Goal: Information Seeking & Learning: Learn about a topic

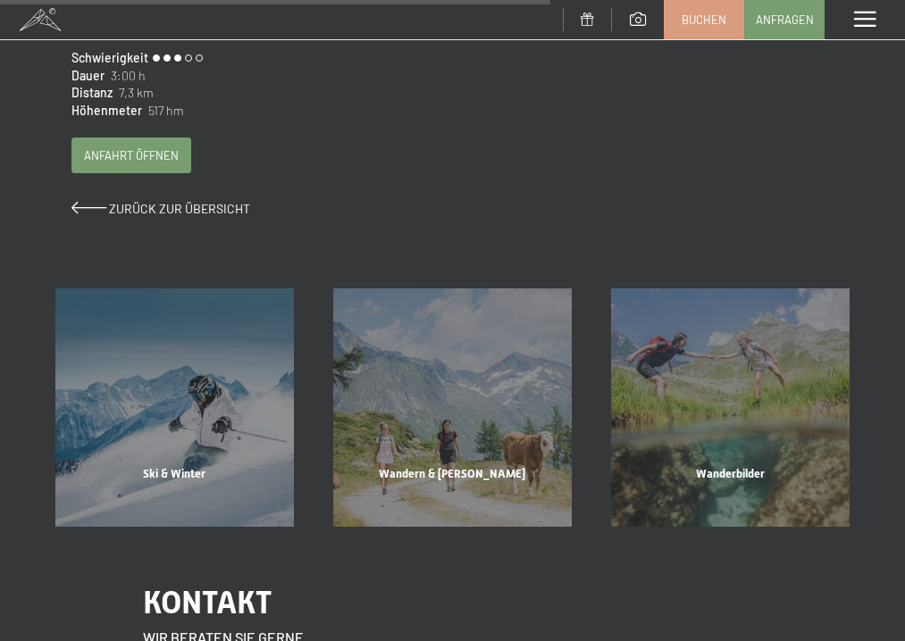
scroll to position [1372, 0]
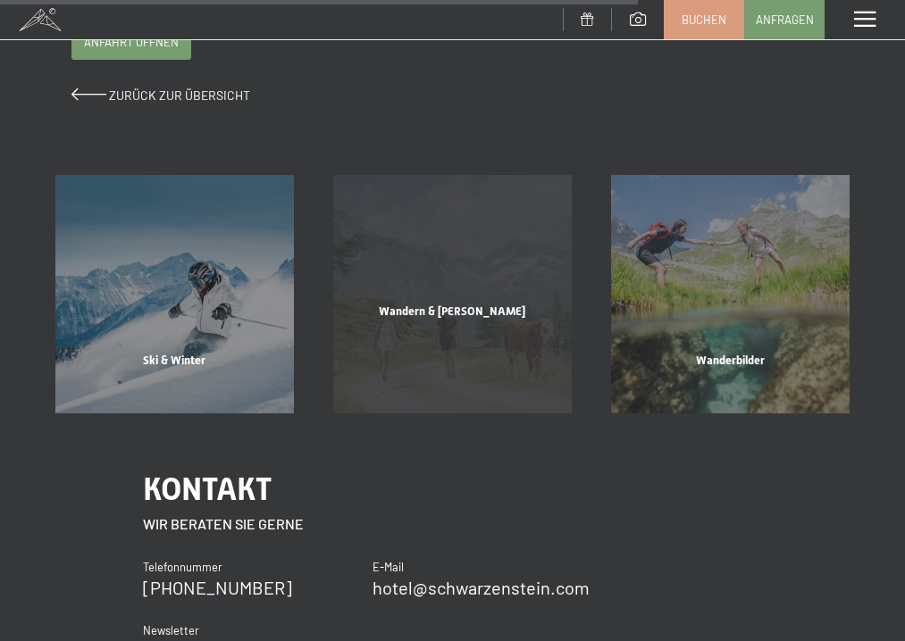
click at [439, 297] on div "Wandern & Sommer Mehr erfahren" at bounding box center [453, 294] width 278 height 238
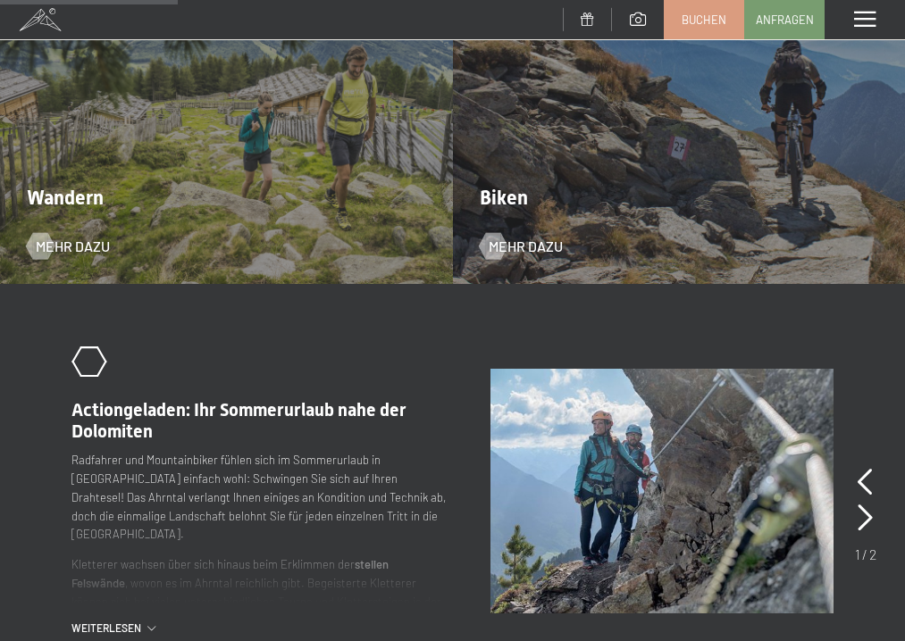
scroll to position [1792, 0]
click at [191, 163] on div "Wandern Mehr dazu" at bounding box center [226, 115] width 453 height 339
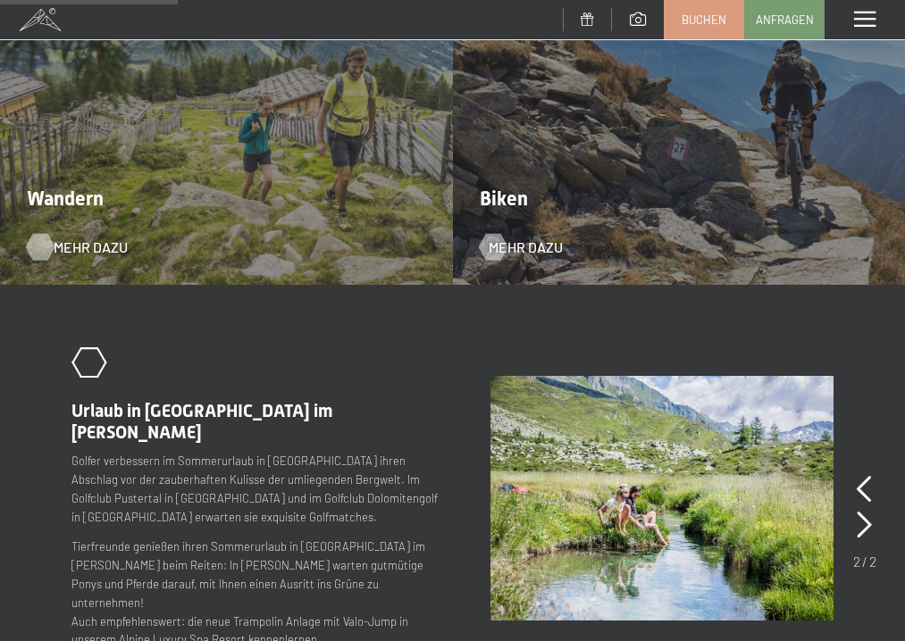
click at [74, 238] on span "Mehr dazu" at bounding box center [91, 248] width 74 height 20
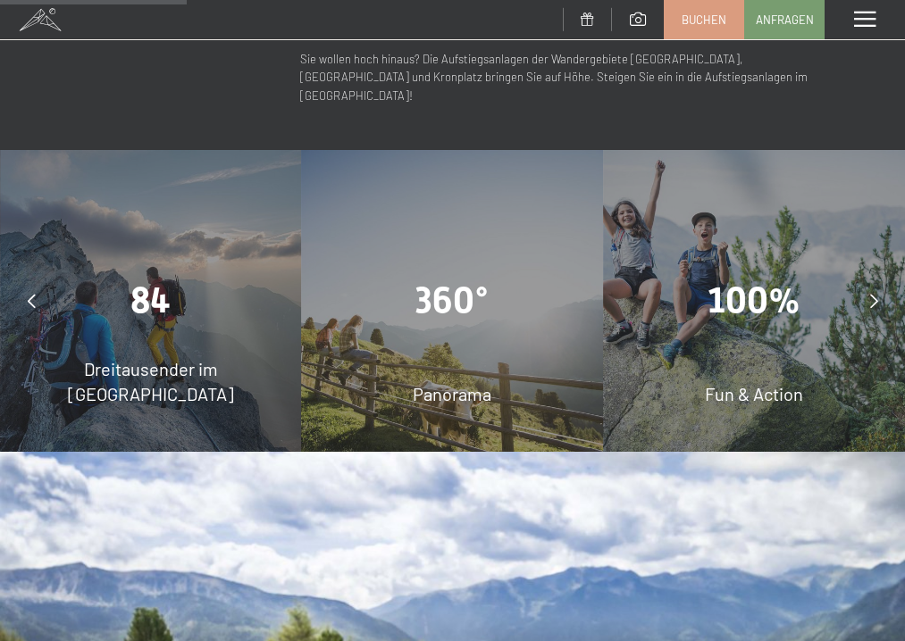
scroll to position [1217, 0]
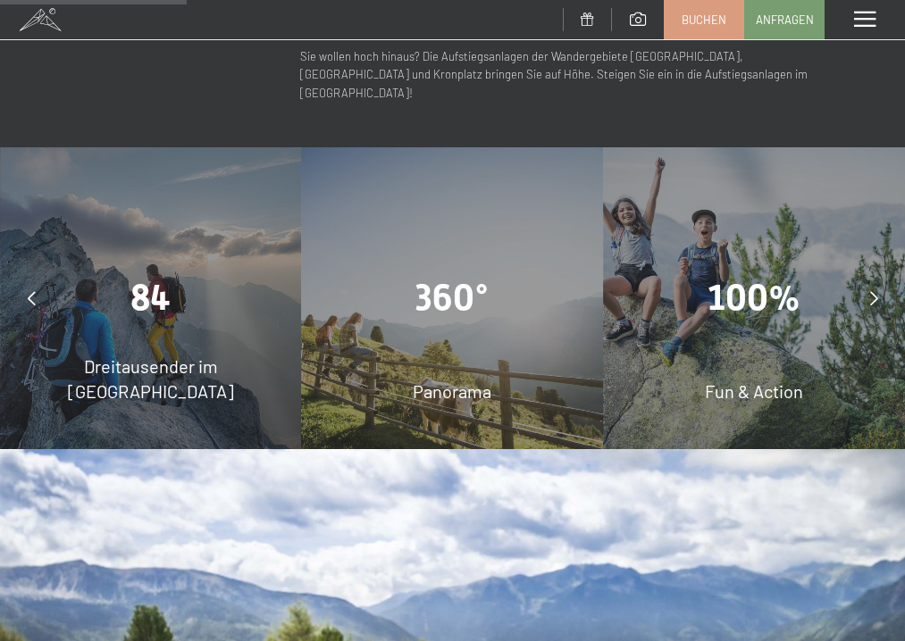
click at [565, 273] on div "360°" at bounding box center [453, 298] width 302 height 50
click at [460, 275] on div "360° Panorama" at bounding box center [453, 298] width 302 height 302
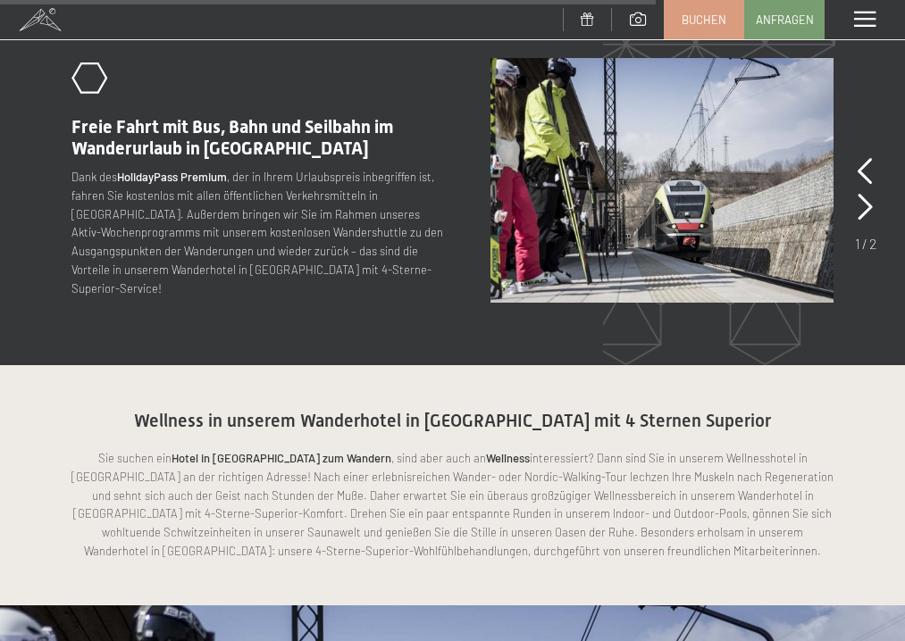
scroll to position [4049, 0]
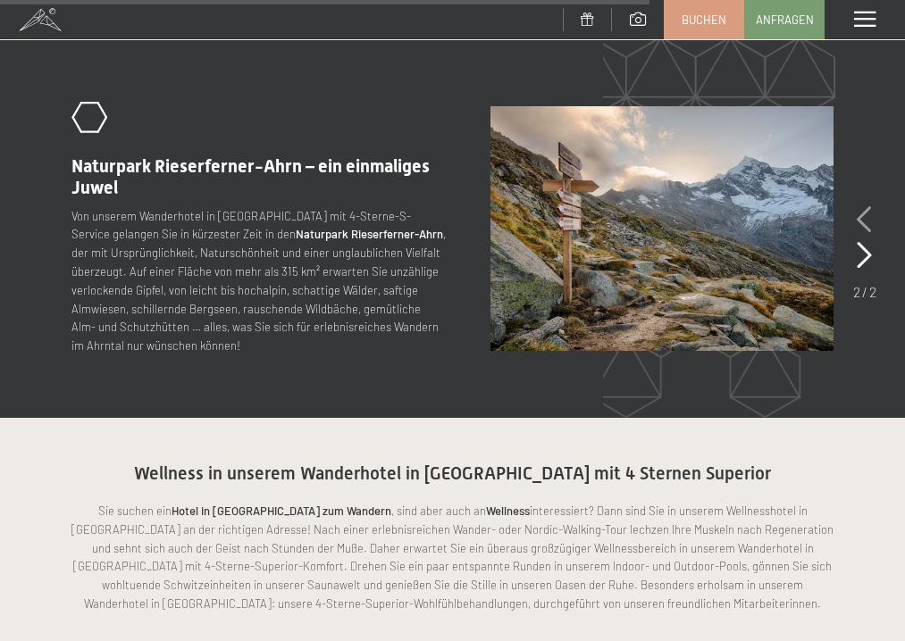
click at [863, 206] on icon at bounding box center [864, 219] width 15 height 27
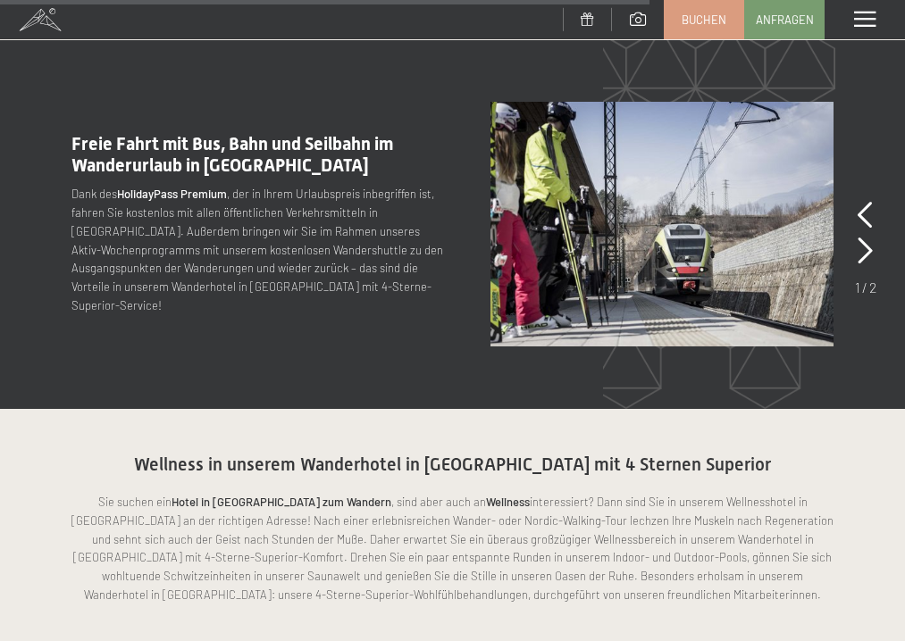
drag, startPoint x: 425, startPoint y: 213, endPoint x: 431, endPoint y: 202, distance: 12.8
click at [431, 202] on div ".st0{fill:none;stroke:#FFFFFF;stroke-width:2;stroke-linecap:round;stroke-miterl…" at bounding box center [452, 224] width 762 height 245
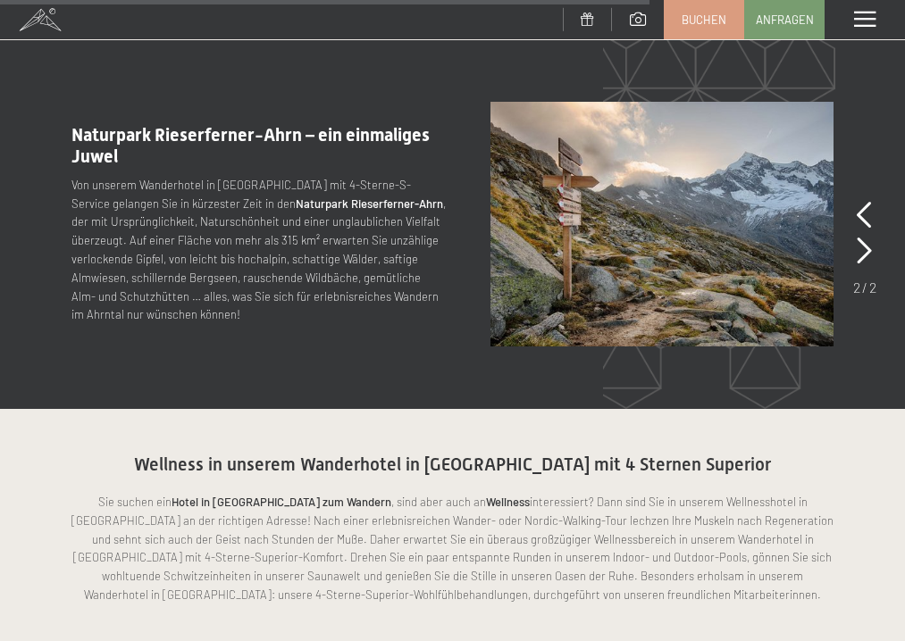
click at [410, 223] on div ".st0{fill:none;stroke:#FFFFFF;stroke-width:2;stroke-linecap:round;stroke-miterl…" at bounding box center [452, 224] width 762 height 245
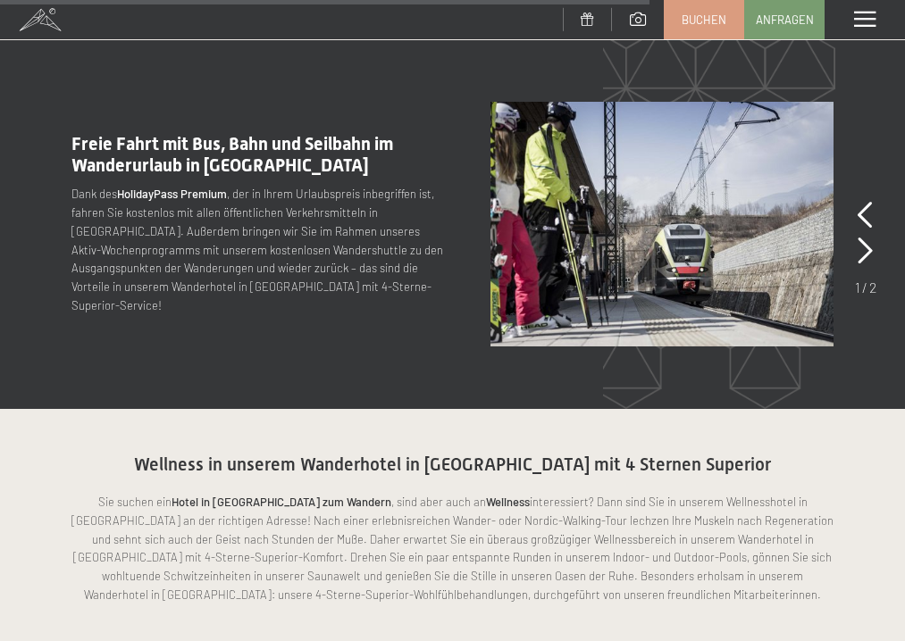
click at [410, 223] on div ".st0{fill:none;stroke:#FFFFFF;stroke-width:2;stroke-linecap:round;stroke-miterl…" at bounding box center [452, 224] width 762 height 245
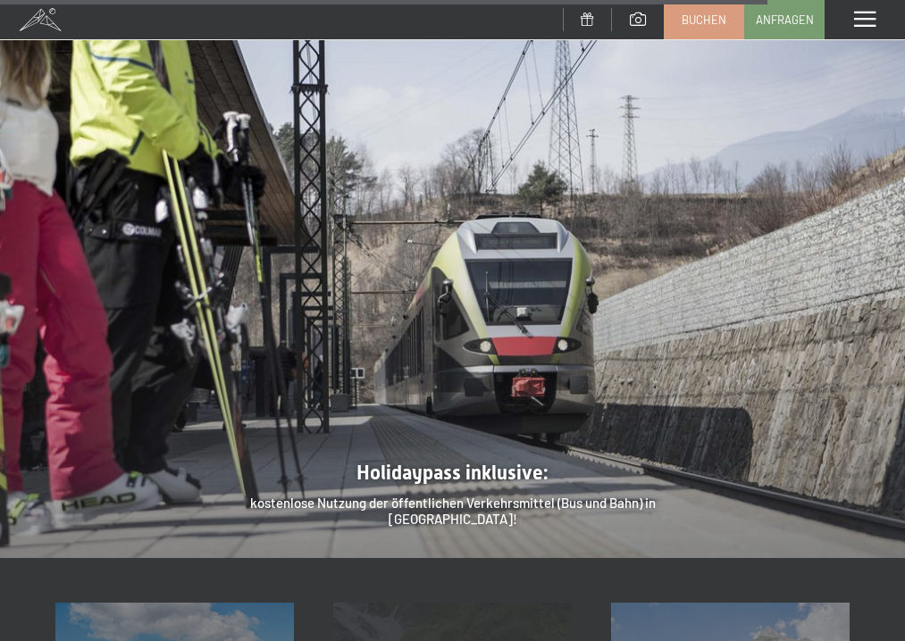
scroll to position [4784, 0]
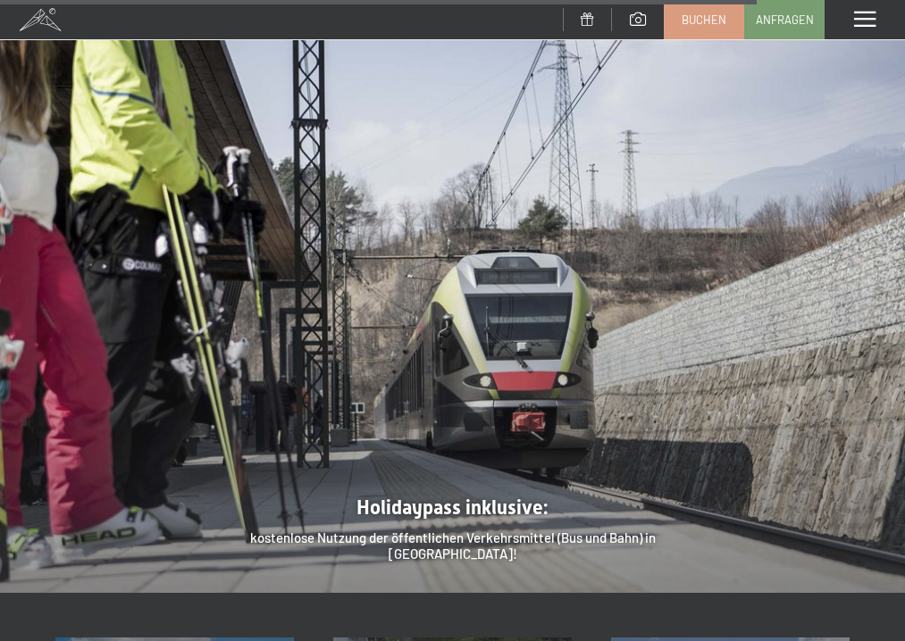
click at [462, 438] on div at bounding box center [452, 253] width 905 height 679
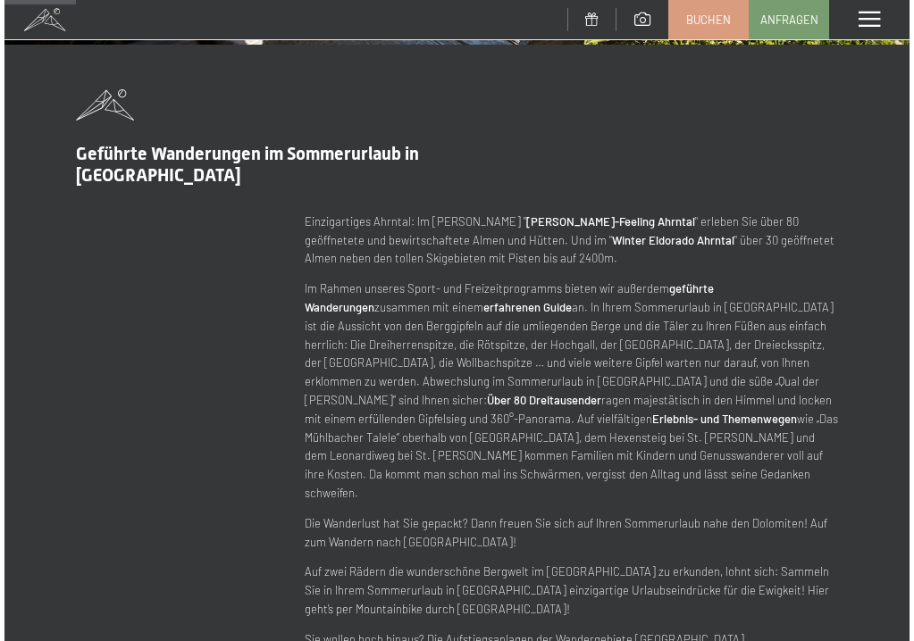
scroll to position [425, 0]
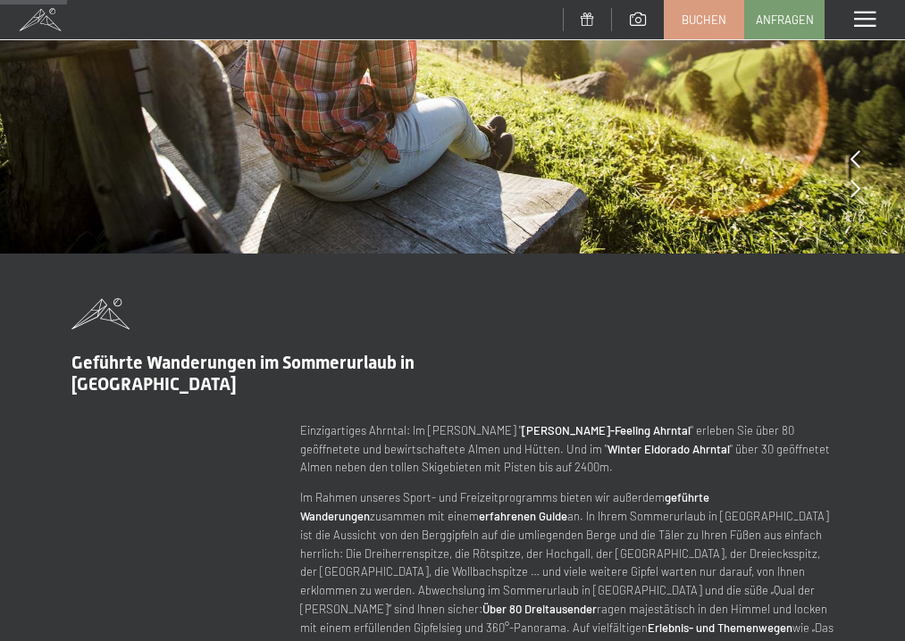
click at [868, 18] on span at bounding box center [864, 20] width 21 height 16
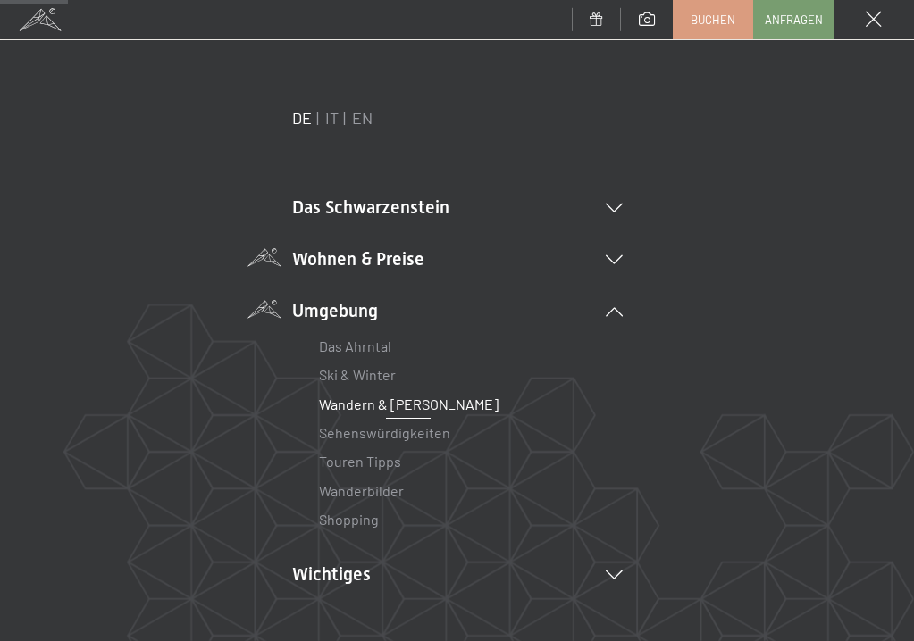
click at [401, 255] on li "Wohnen & Preise Inklusivleistungen Zimmer & Preise Liste Angebote Liste Familie…" at bounding box center [457, 259] width 330 height 25
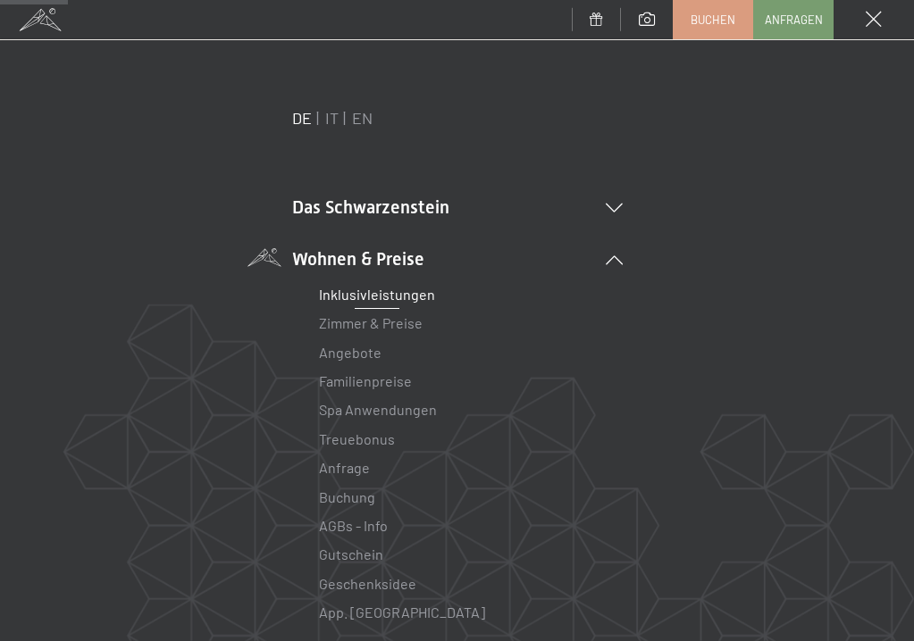
click at [372, 298] on link "Inklusivleistungen" at bounding box center [377, 294] width 116 height 17
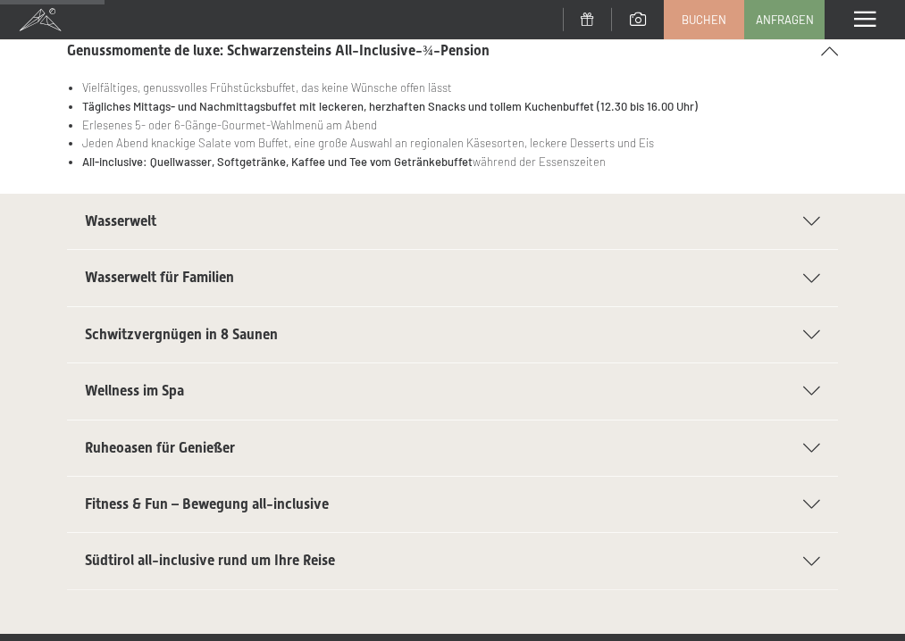
scroll to position [268, 0]
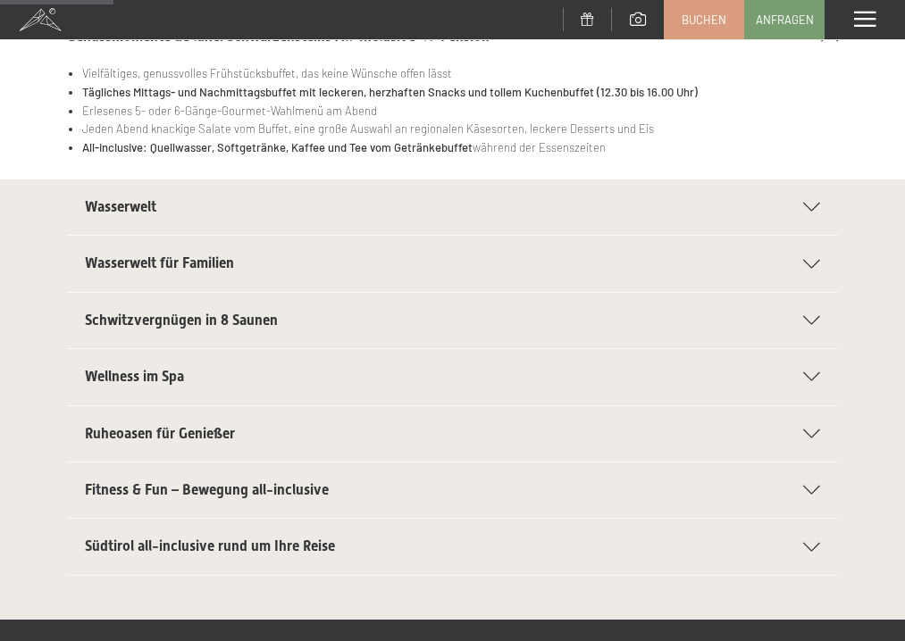
click at [233, 546] on span "Südtirol all-inclusive rund um Ihre Reise" at bounding box center [210, 546] width 250 height 17
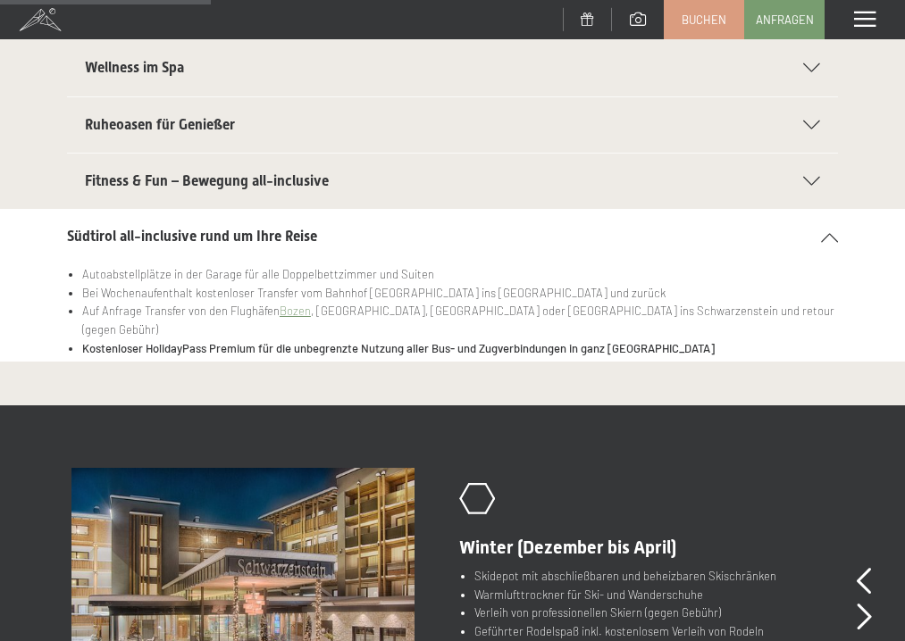
scroll to position [493, 0]
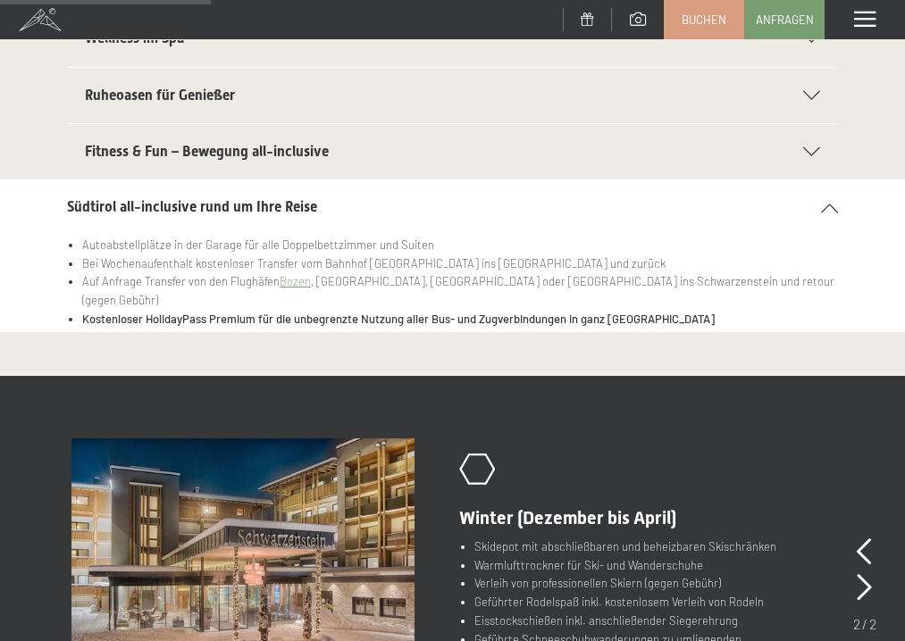
click at [411, 312] on strong "Kostenloser HolidayPass Premium für die unbegrenzte Nutzung aller Bus- und Zugv…" at bounding box center [398, 319] width 632 height 14
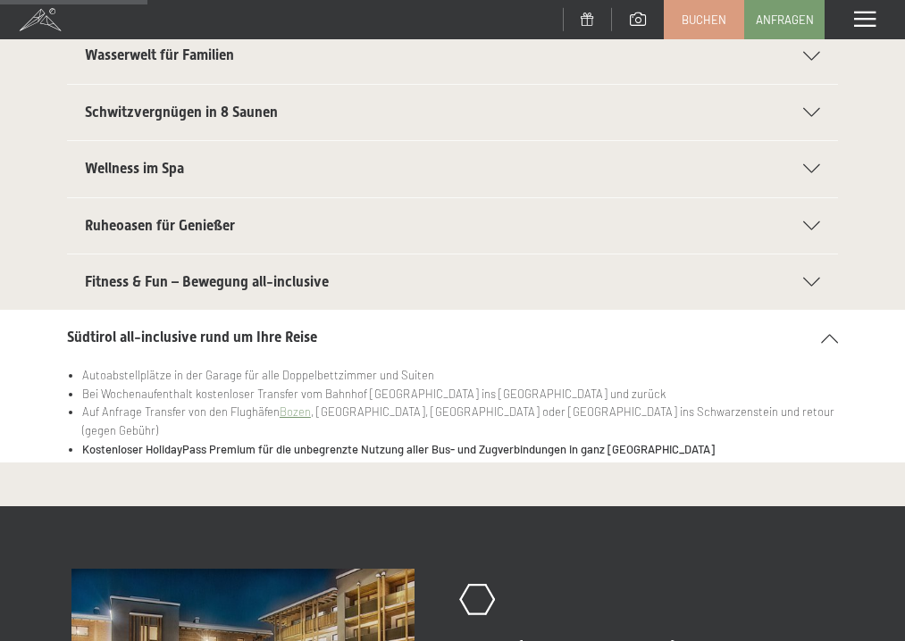
scroll to position [327, 0]
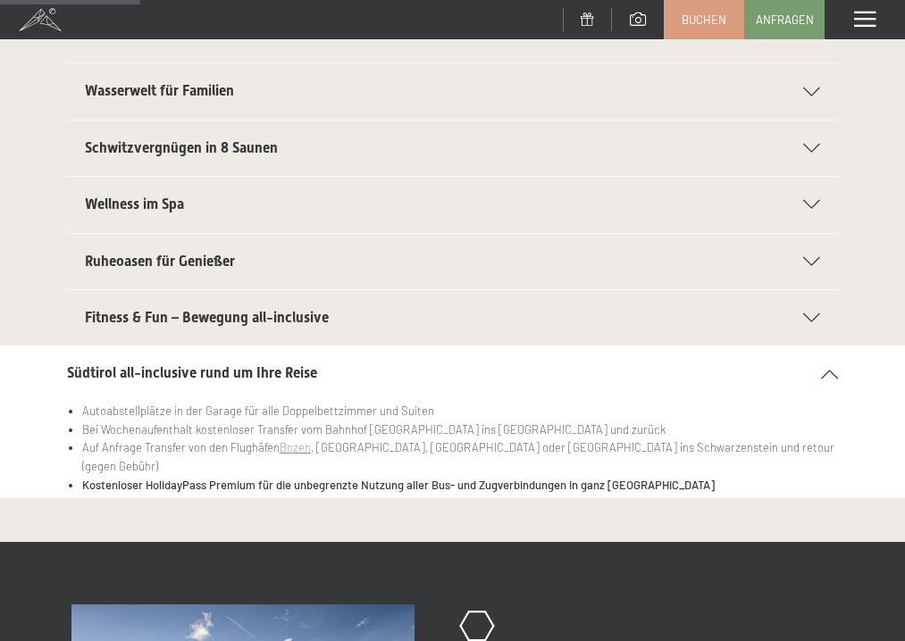
click at [280, 303] on div "Fitness & Fun – Bewegung all-inclusive" at bounding box center [452, 317] width 735 height 55
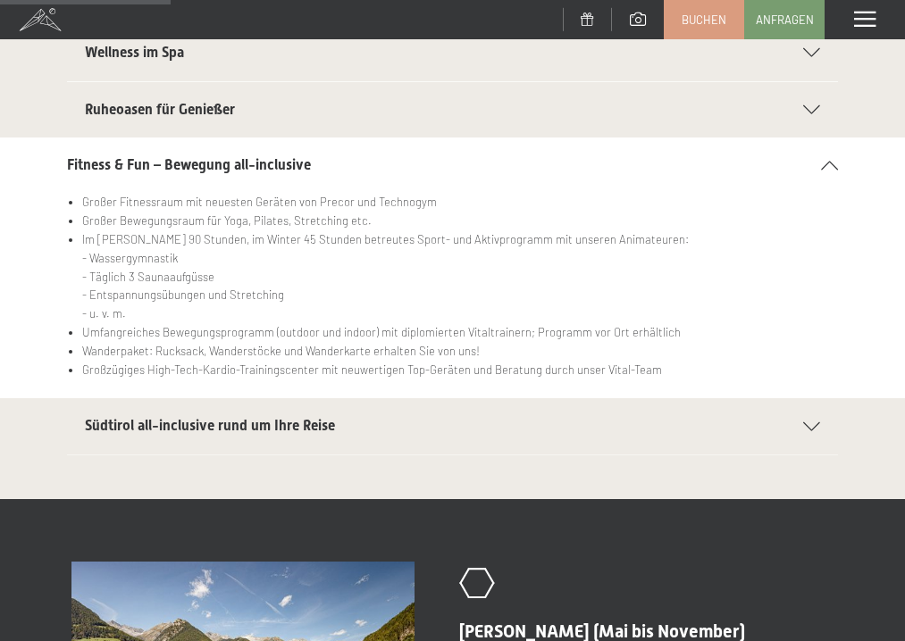
scroll to position [506, 0]
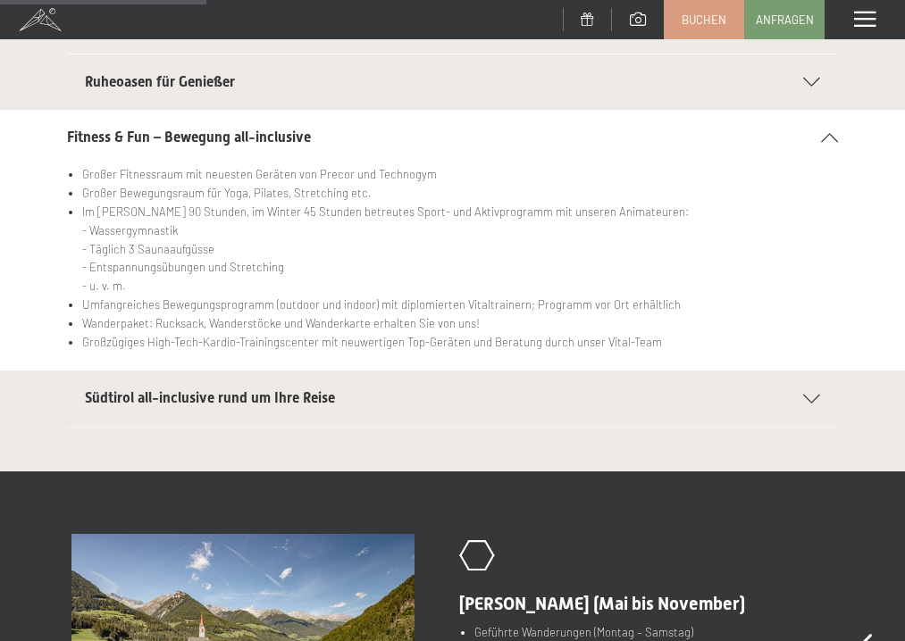
click at [230, 392] on span "Südtirol all-inclusive rund um Ihre Reise" at bounding box center [210, 397] width 250 height 17
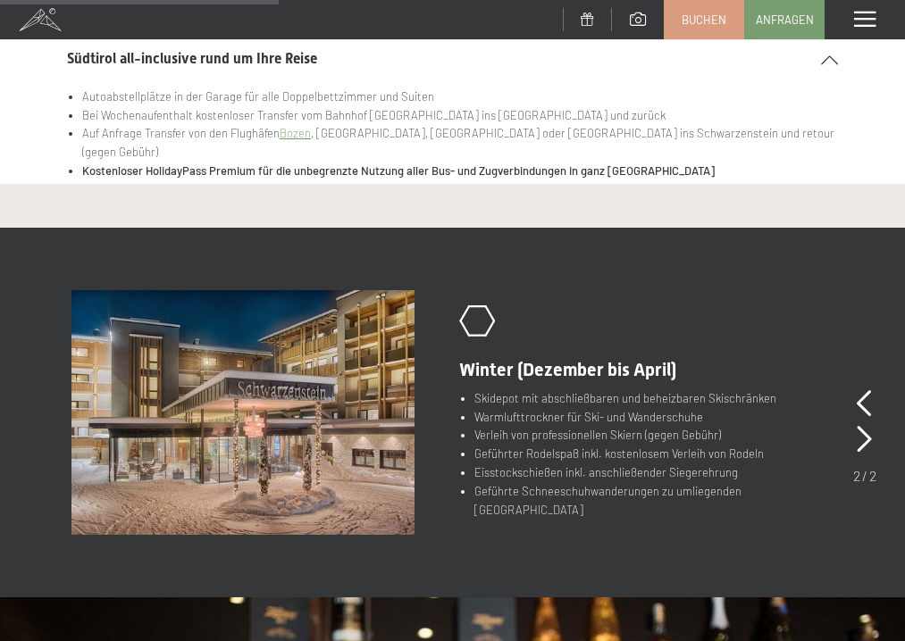
scroll to position [674, 0]
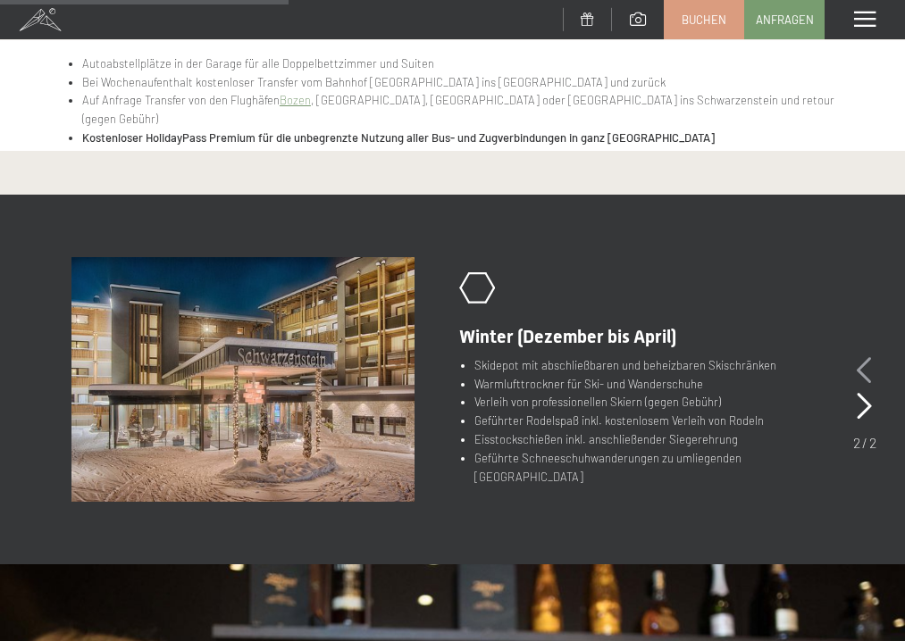
click at [869, 362] on icon at bounding box center [864, 370] width 15 height 27
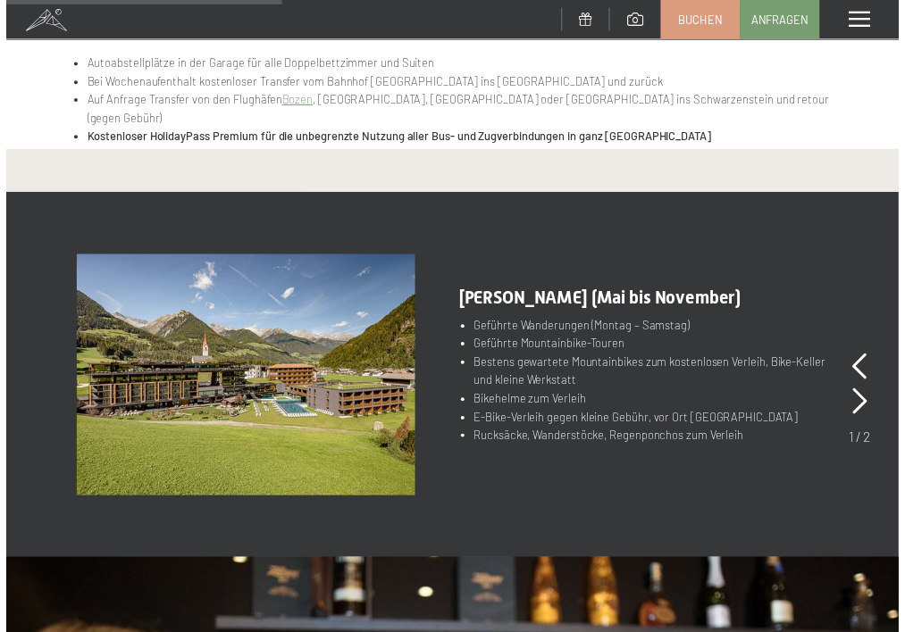
scroll to position [590, 0]
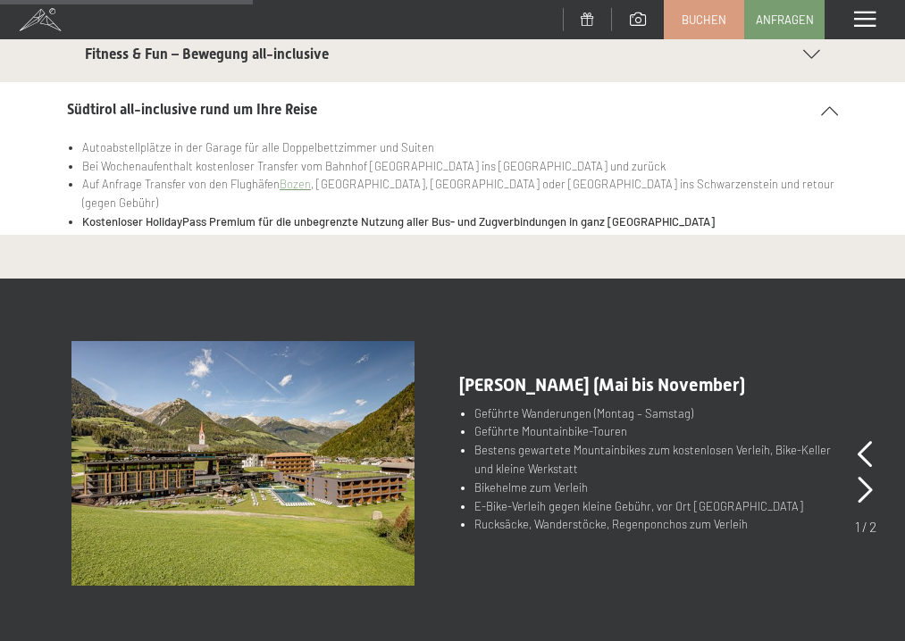
click at [324, 436] on img at bounding box center [242, 463] width 343 height 245
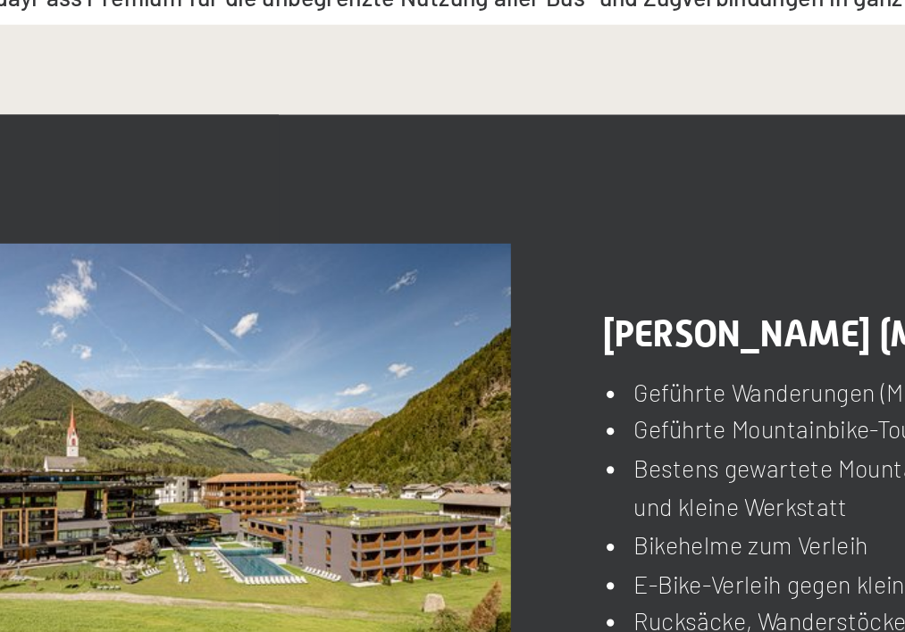
drag, startPoint x: 100, startPoint y: 263, endPoint x: 199, endPoint y: 253, distance: 99.6
click at [199, 341] on img at bounding box center [242, 463] width 343 height 245
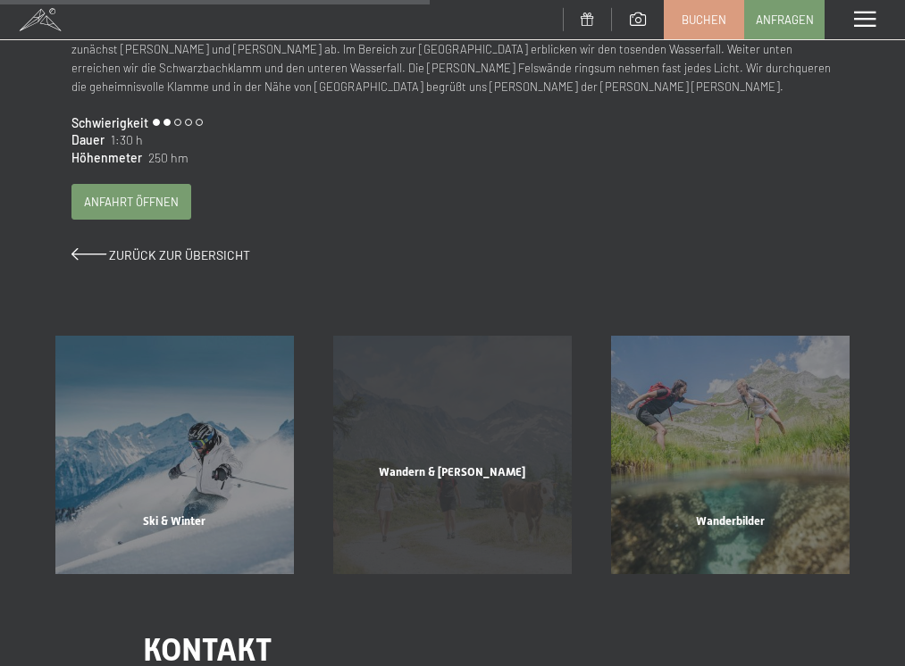
scroll to position [650, 0]
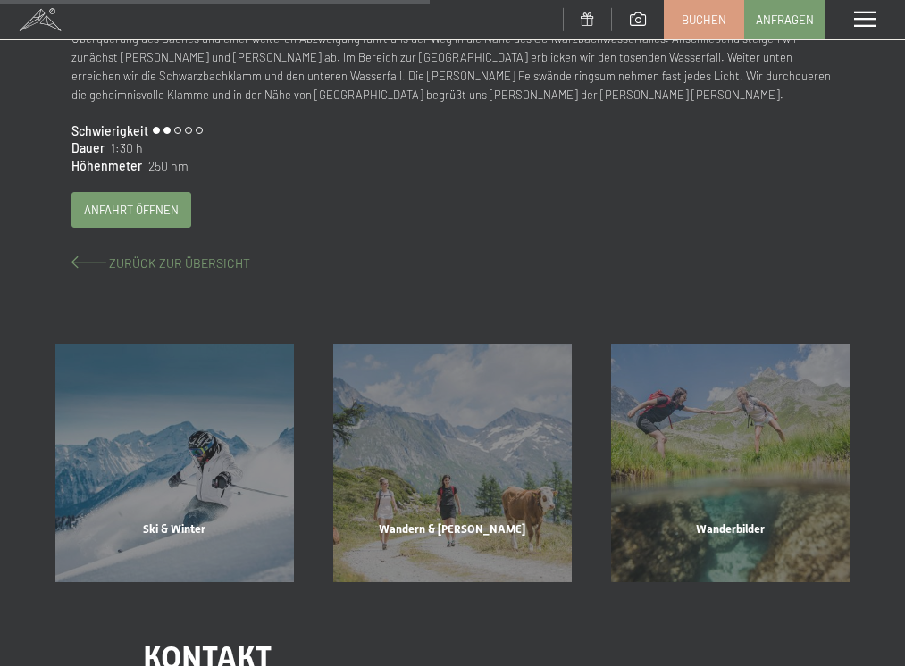
click at [143, 259] on span "Zurück zur Übersicht" at bounding box center [179, 262] width 141 height 15
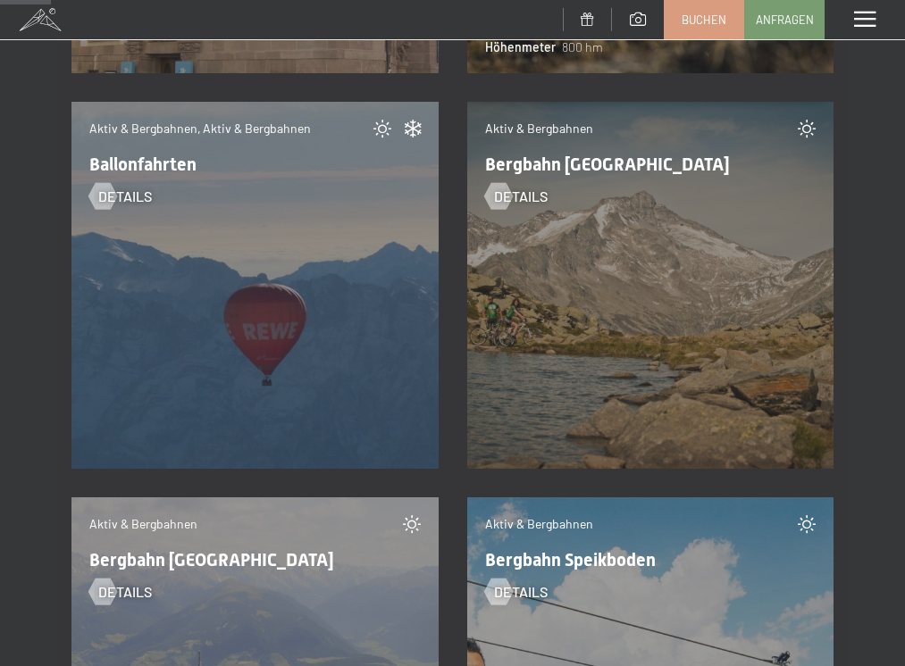
scroll to position [2522, 0]
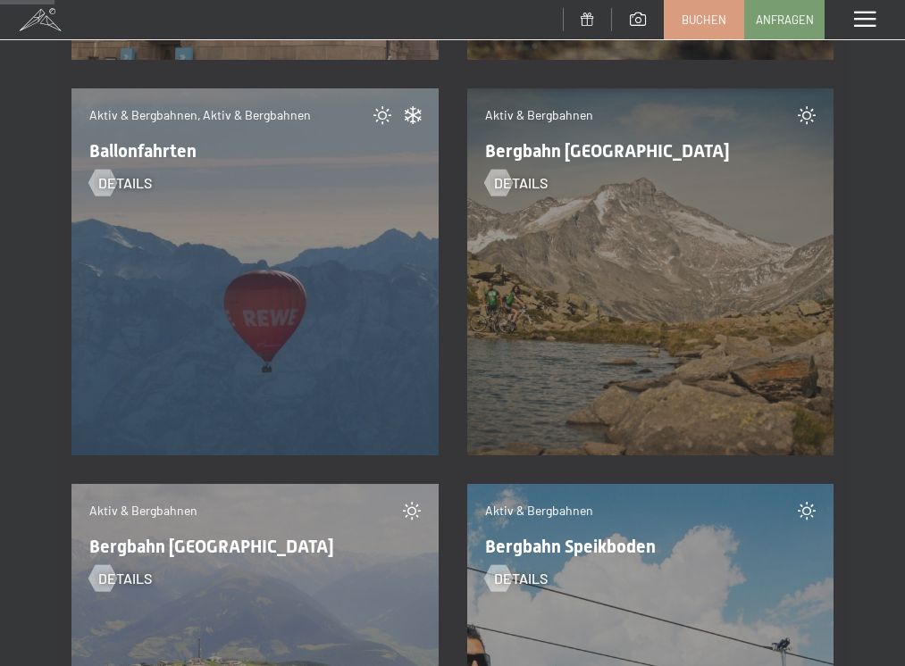
click at [581, 293] on div "Aktiv & Bergbahnen Bergbahn Klausberg Details" at bounding box center [650, 271] width 367 height 367
click at [546, 166] on div "Details" at bounding box center [650, 176] width 331 height 33
click at [529, 122] on span "Aktiv & Bergbahnen" at bounding box center [539, 114] width 108 height 15
click at [531, 146] on span "Bergbahn Klausberg" at bounding box center [607, 150] width 245 height 21
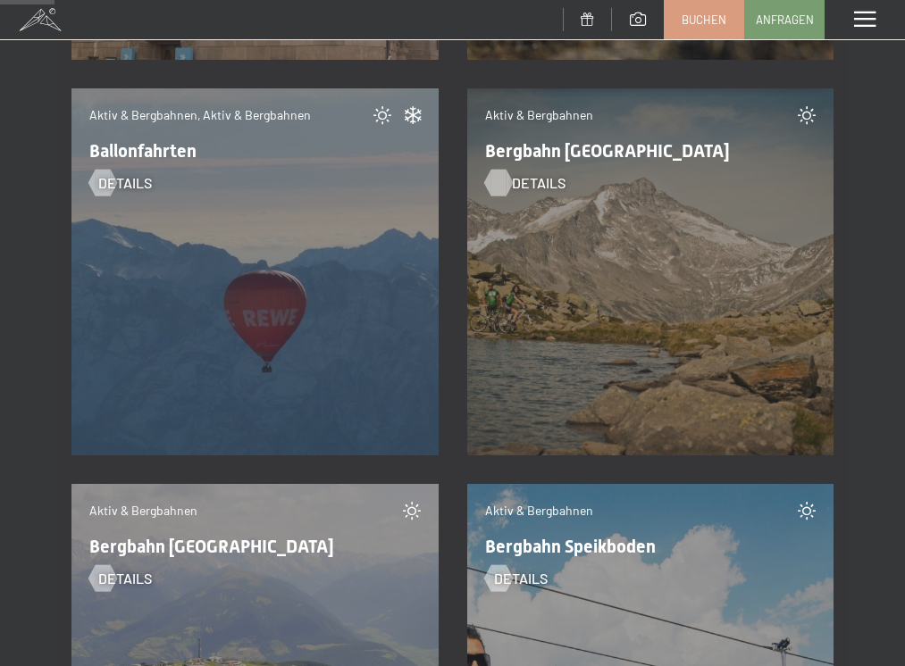
click at [542, 187] on span "Details" at bounding box center [539, 183] width 54 height 20
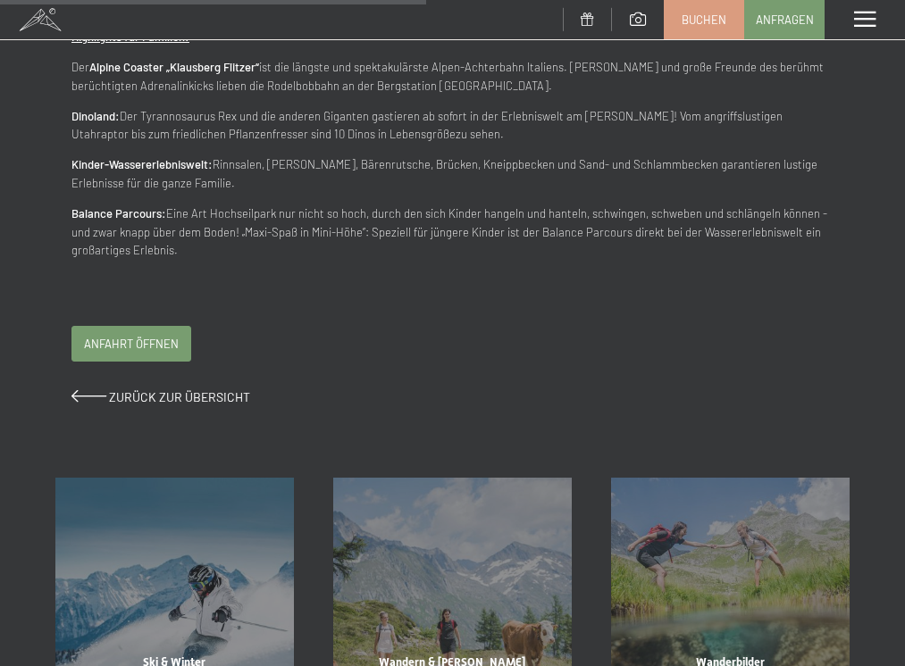
scroll to position [683, 0]
click at [188, 389] on span "Zurück zur Übersicht" at bounding box center [179, 396] width 141 height 15
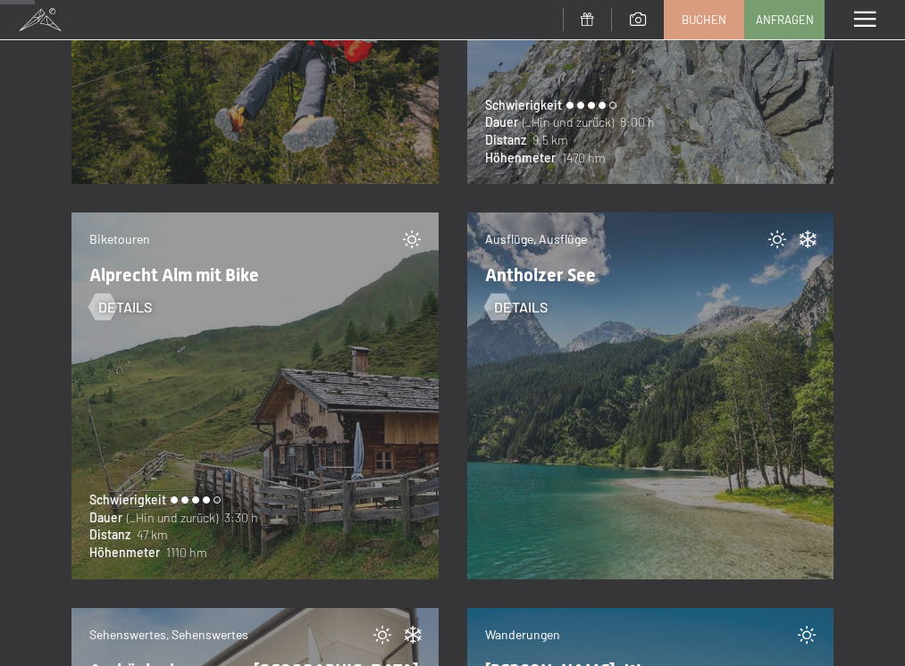
scroll to position [1613, 0]
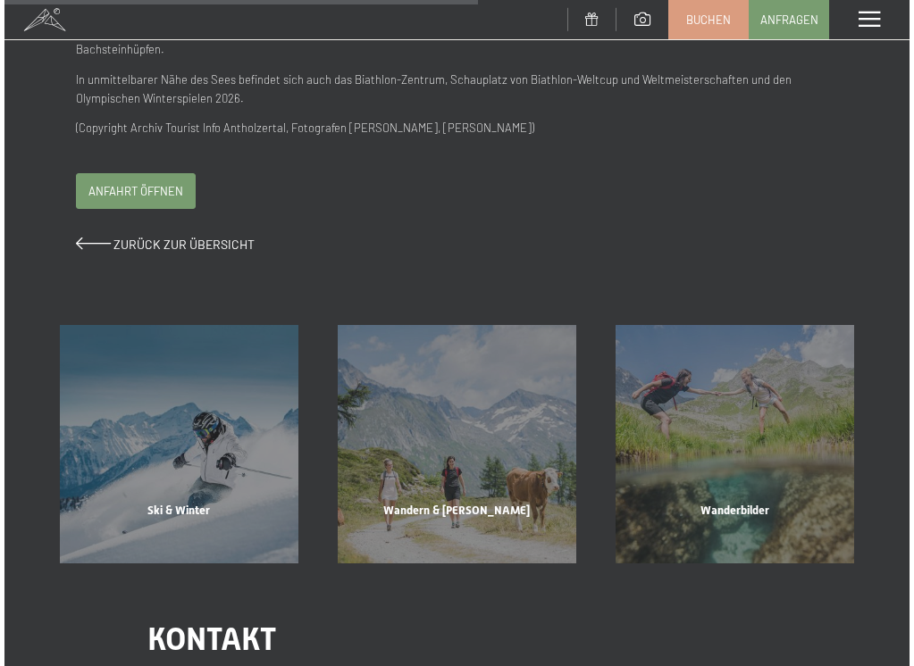
scroll to position [680, 0]
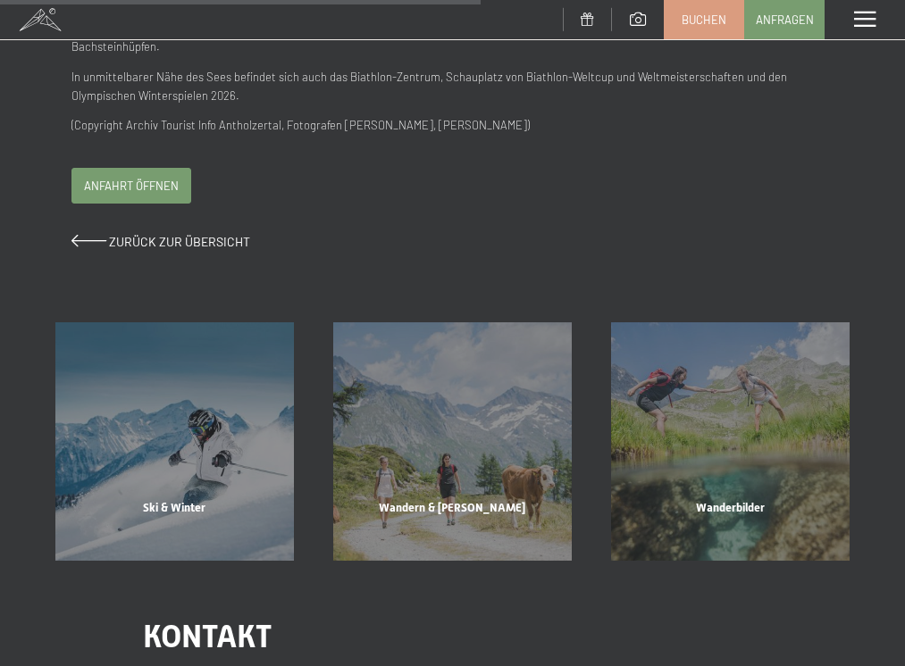
click at [165, 178] on span "Anfahrt öffnen" at bounding box center [131, 186] width 95 height 16
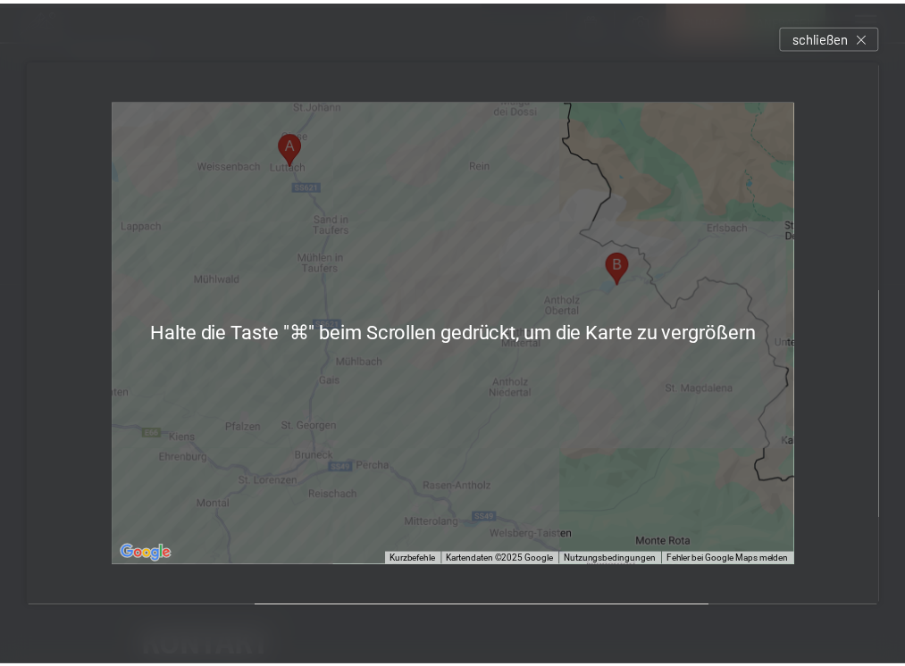
scroll to position [0, 0]
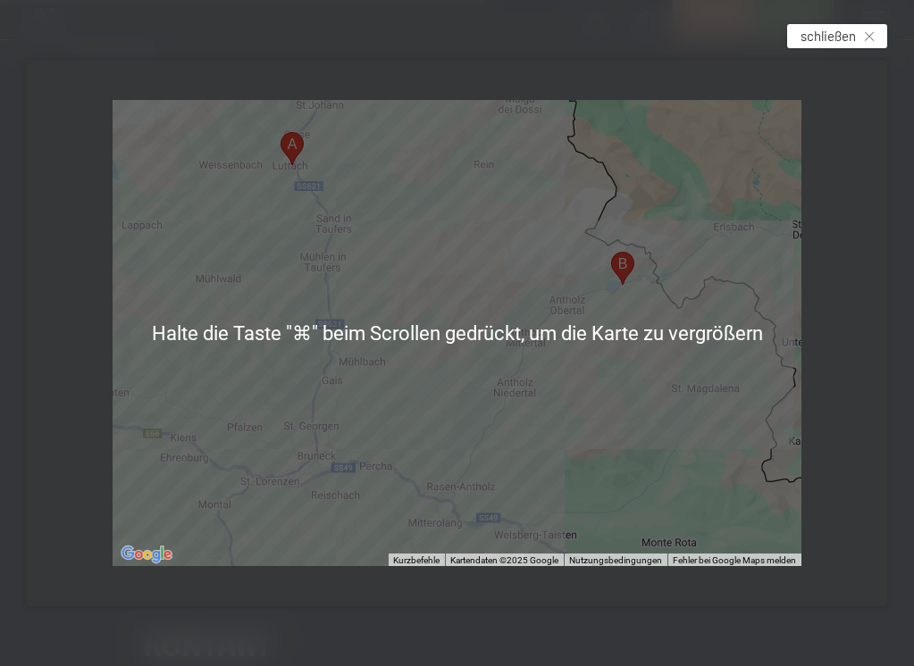
click at [827, 35] on span "schließen" at bounding box center [827, 36] width 55 height 19
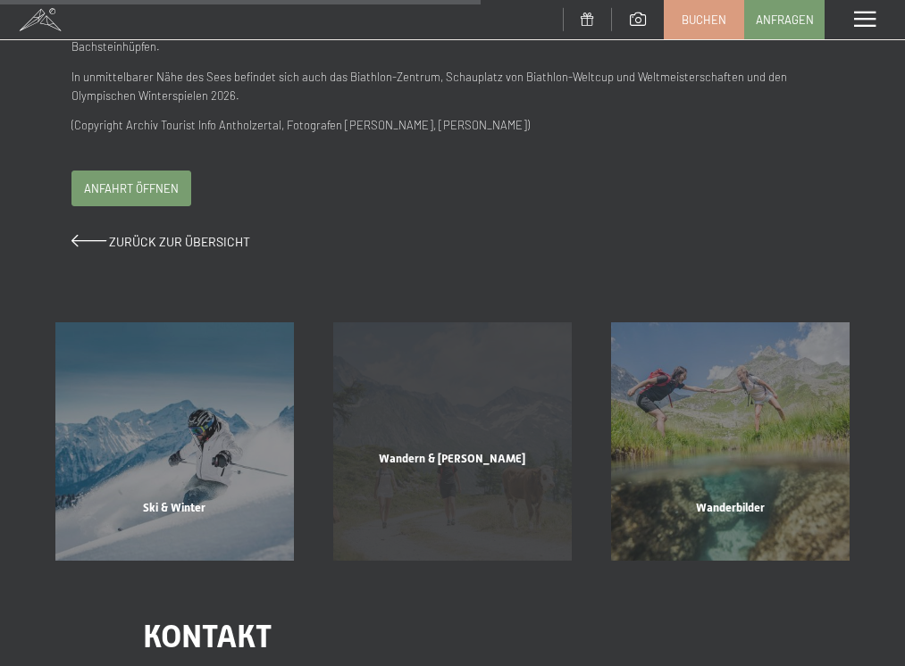
click at [458, 374] on div "Wandern & Sommer Mehr erfahren" at bounding box center [453, 441] width 278 height 238
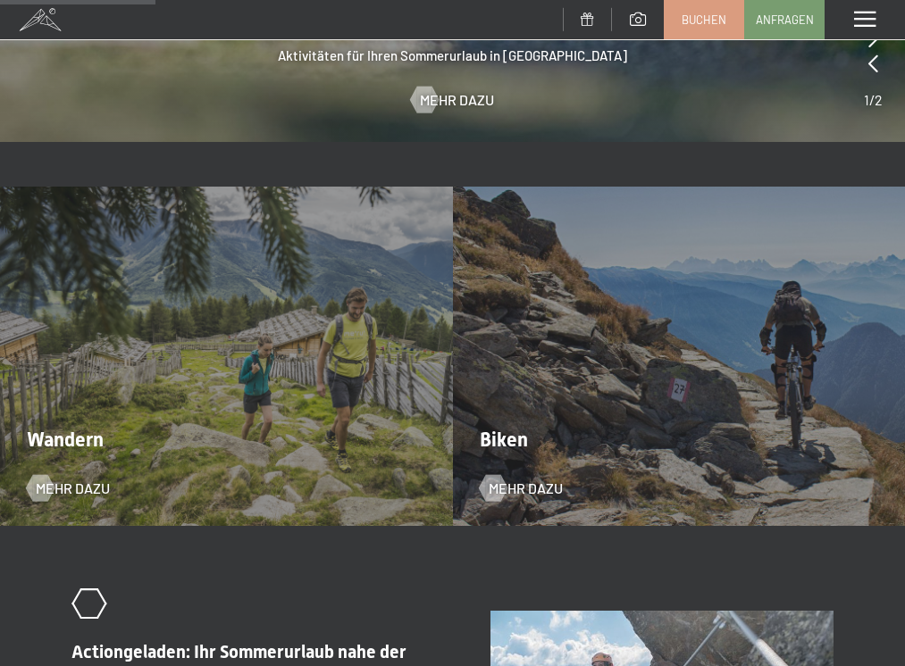
scroll to position [1569, 0]
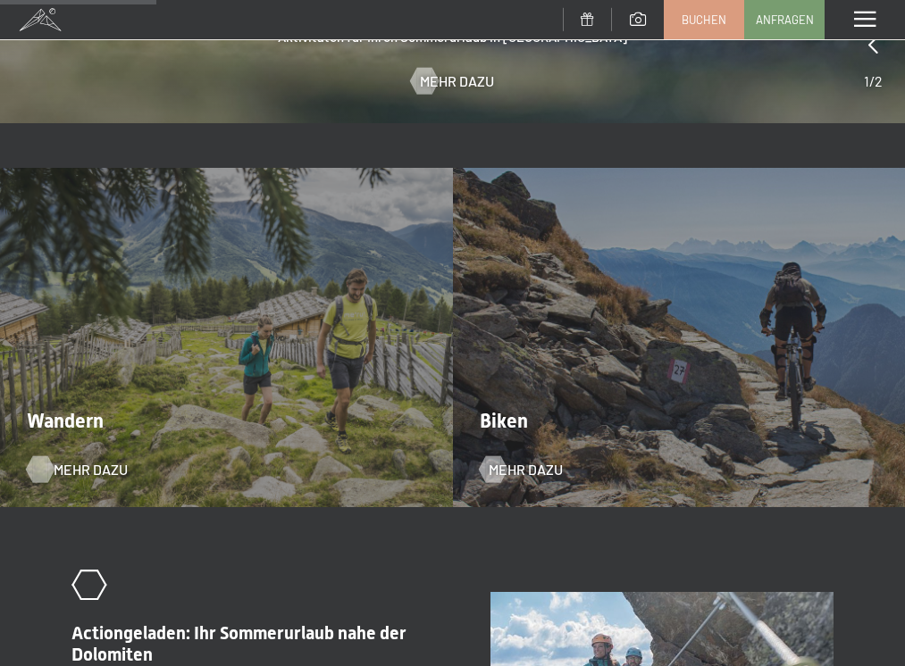
click at [64, 460] on span "Mehr dazu" at bounding box center [91, 470] width 74 height 20
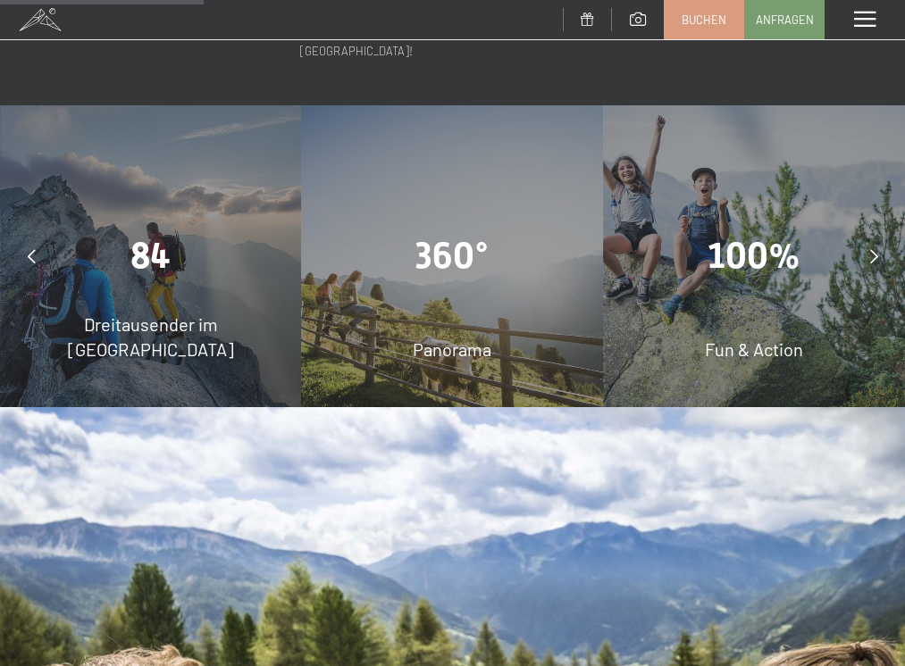
scroll to position [1198, 0]
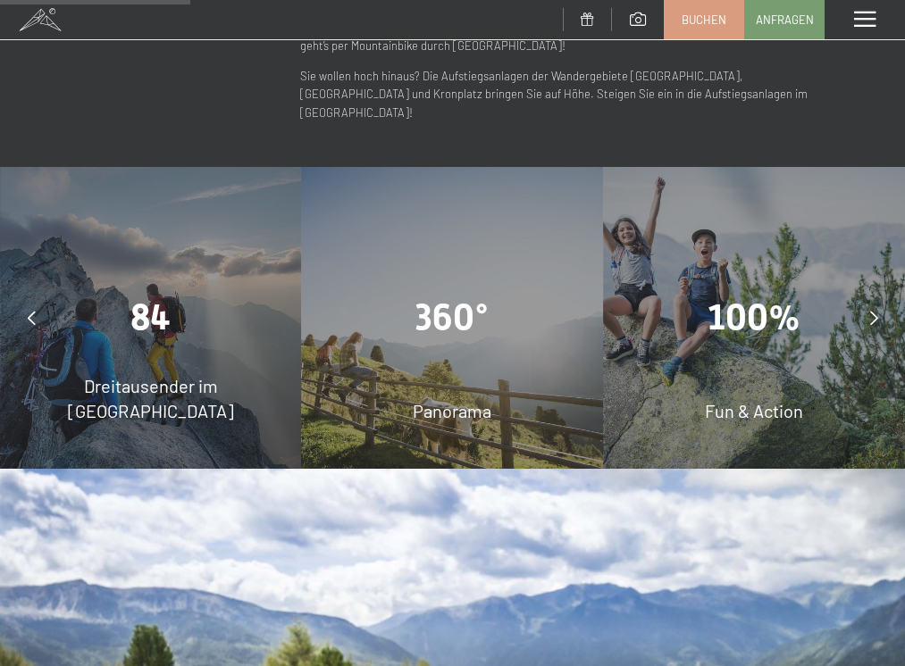
click at [409, 301] on div "360° Panorama" at bounding box center [453, 318] width 302 height 302
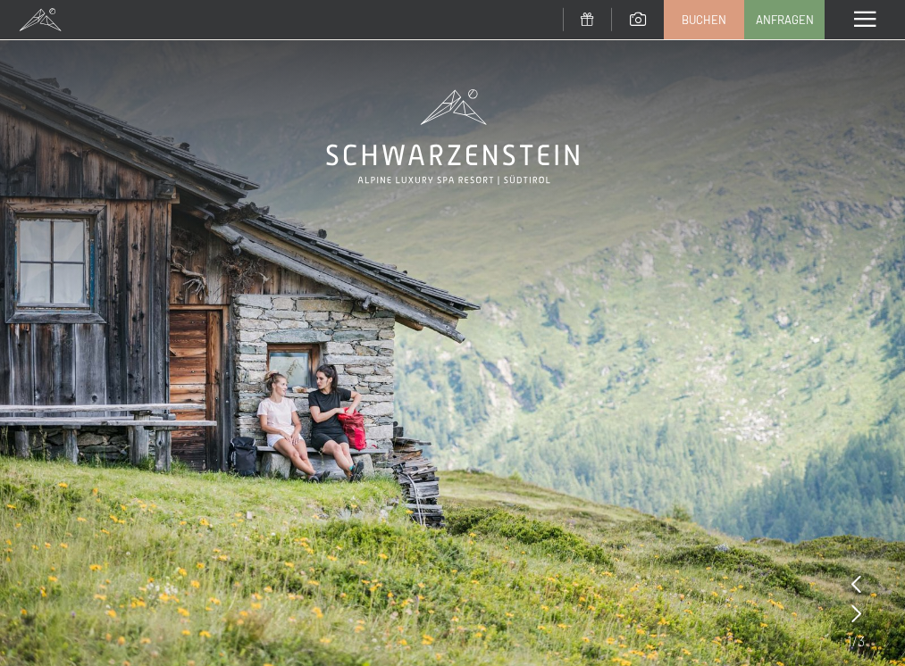
scroll to position [0, 0]
